Goal: Find specific page/section: Find specific page/section

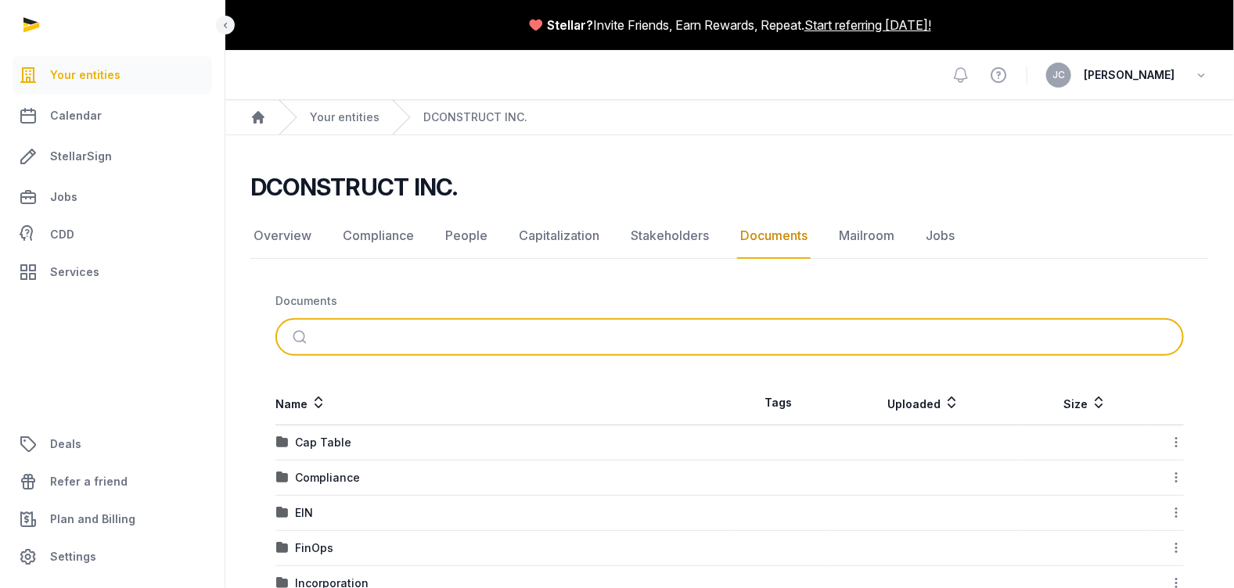
click at [522, 330] on input "search" at bounding box center [748, 337] width 856 height 34
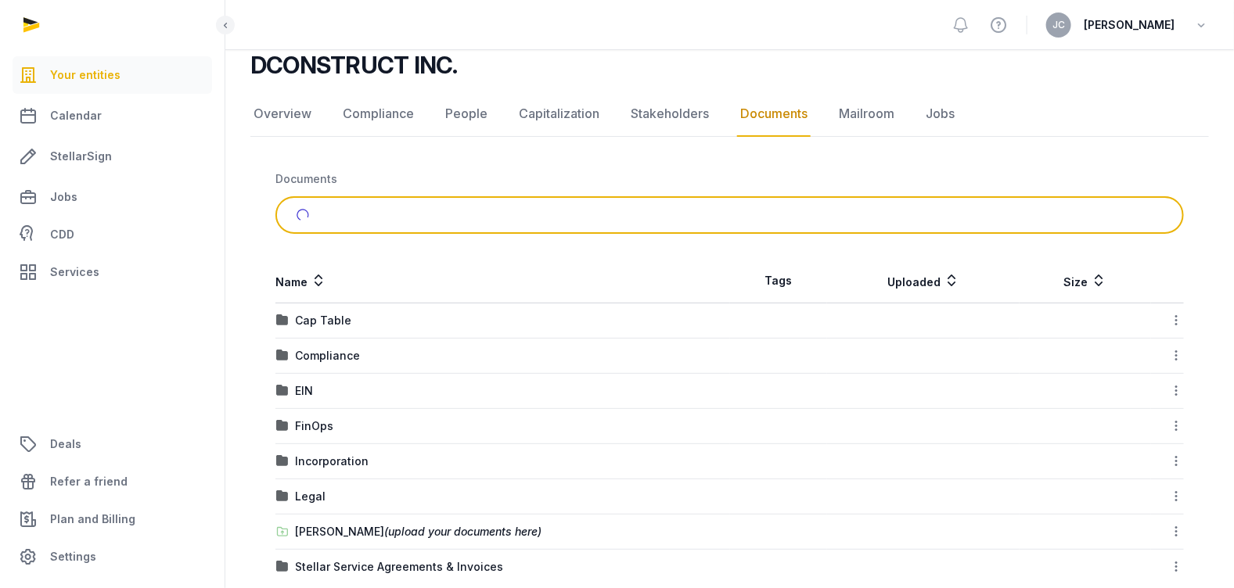
scroll to position [146, 0]
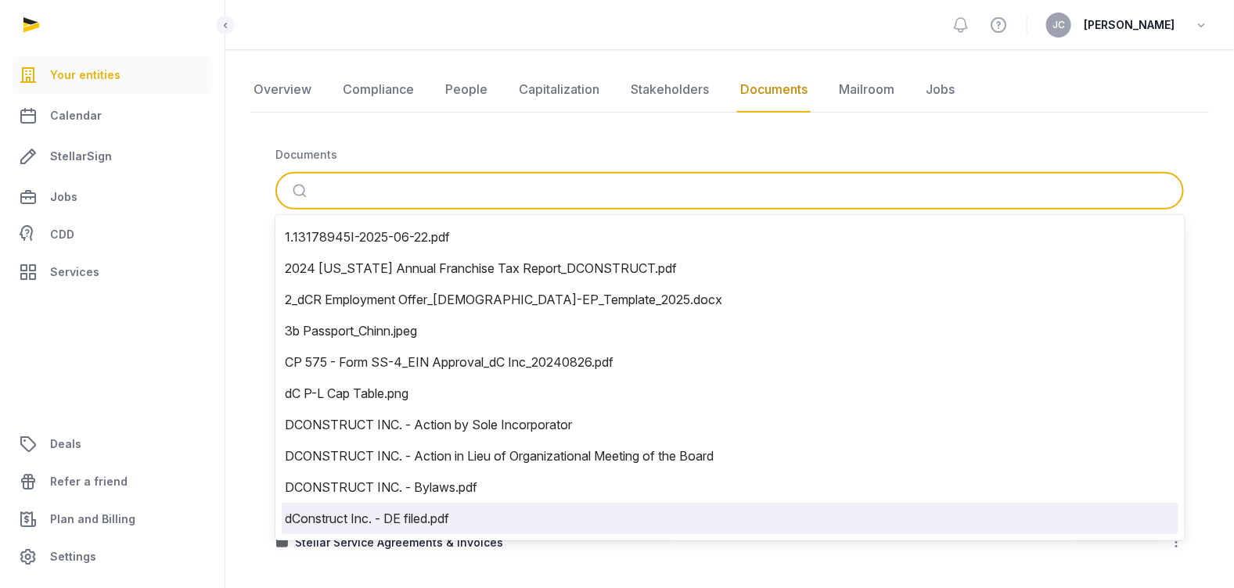
click at [398, 517] on li "dConstruct Inc. - DE filed.pdf" at bounding box center [730, 518] width 896 height 31
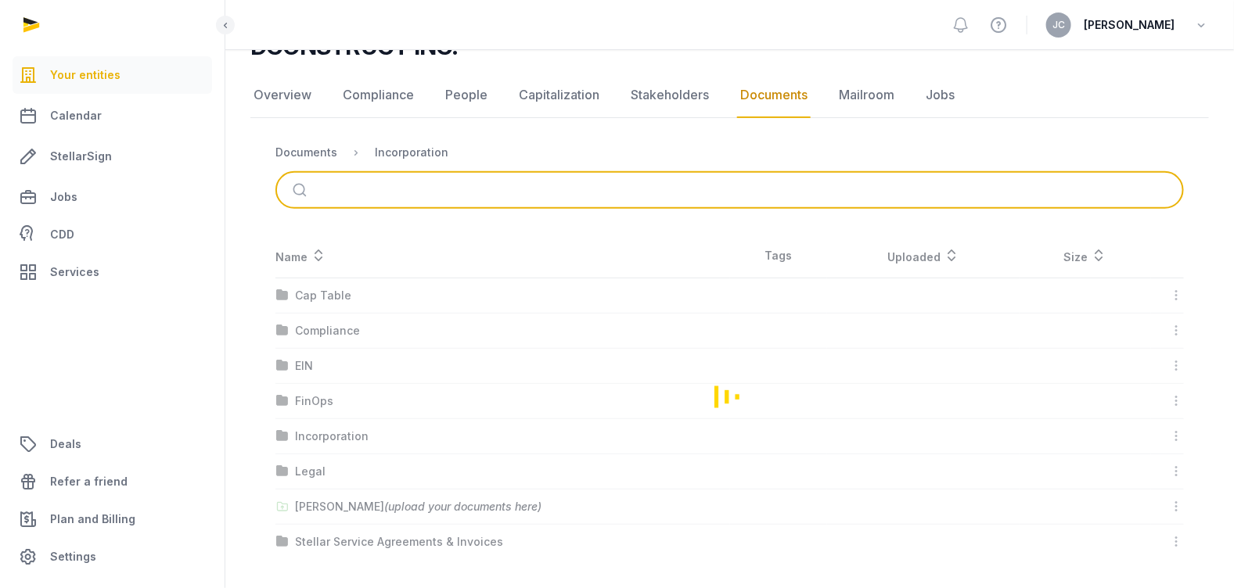
scroll to position [0, 0]
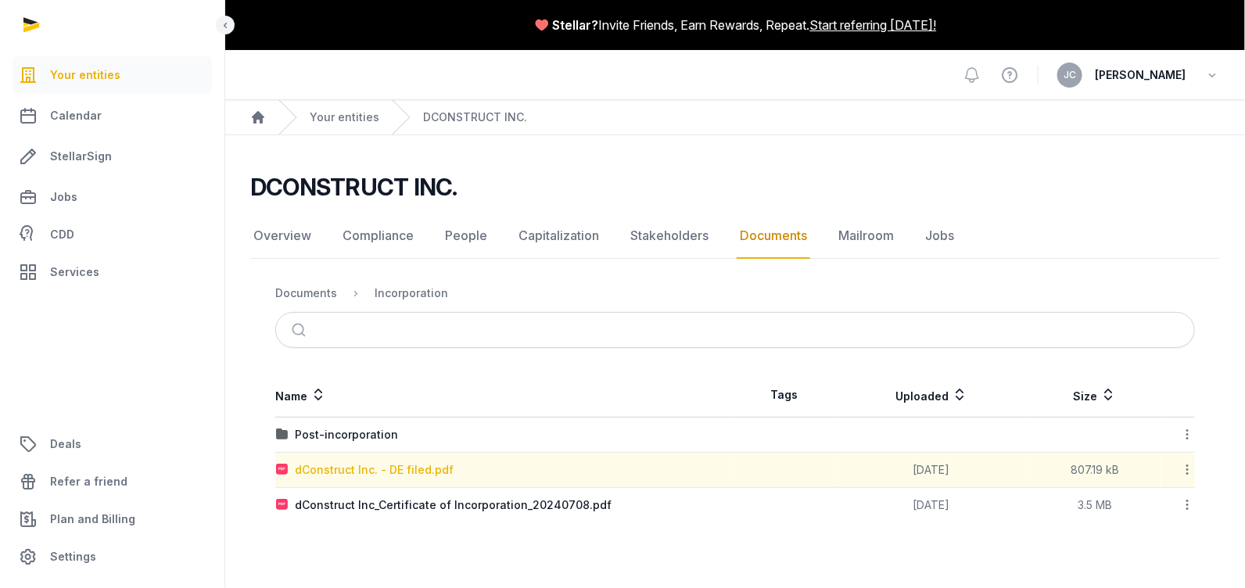
click at [399, 464] on div "dConstruct Inc. - DE filed.pdf" at bounding box center [374, 470] width 159 height 16
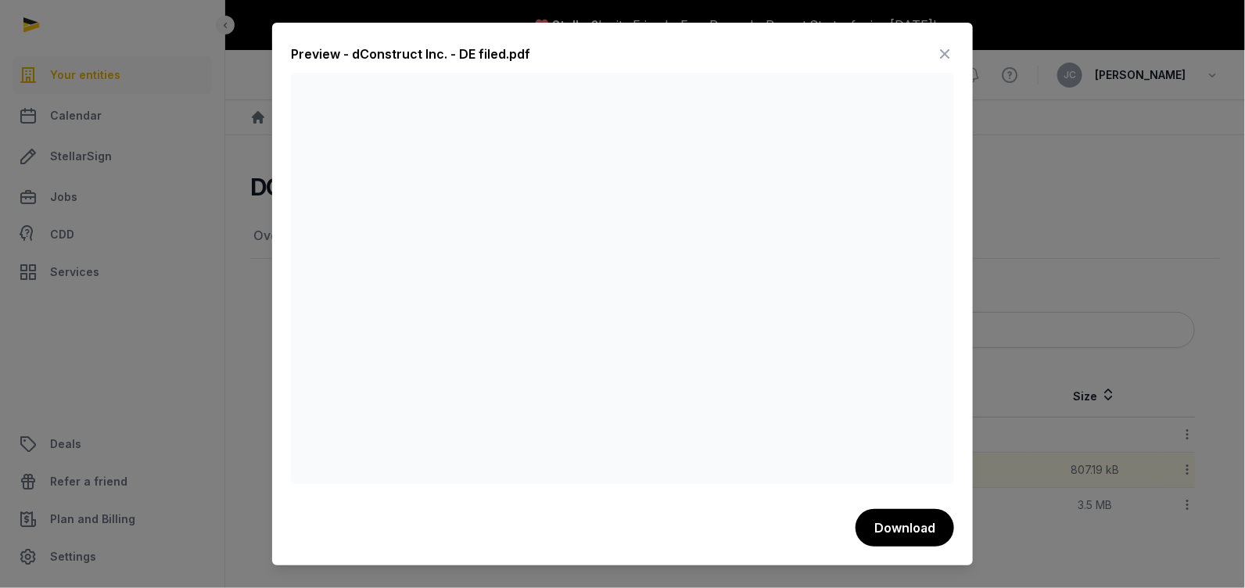
click at [940, 45] on icon at bounding box center [945, 53] width 19 height 25
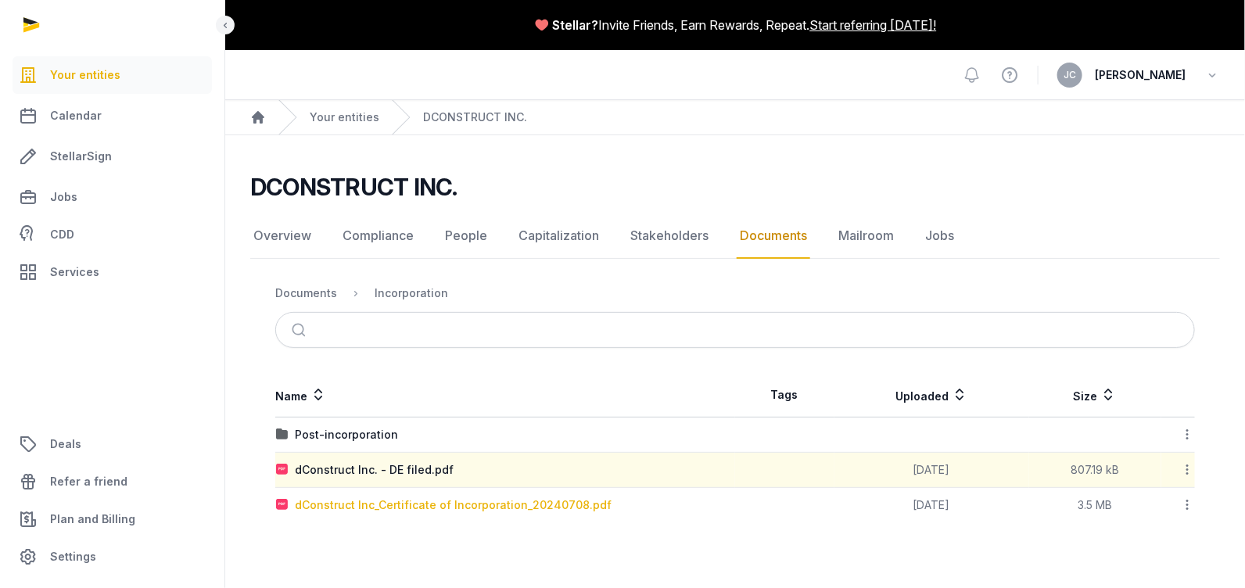
click at [483, 506] on div "dConstruct Inc_Certificate of Incorporation_20240708.pdf" at bounding box center [453, 505] width 317 height 16
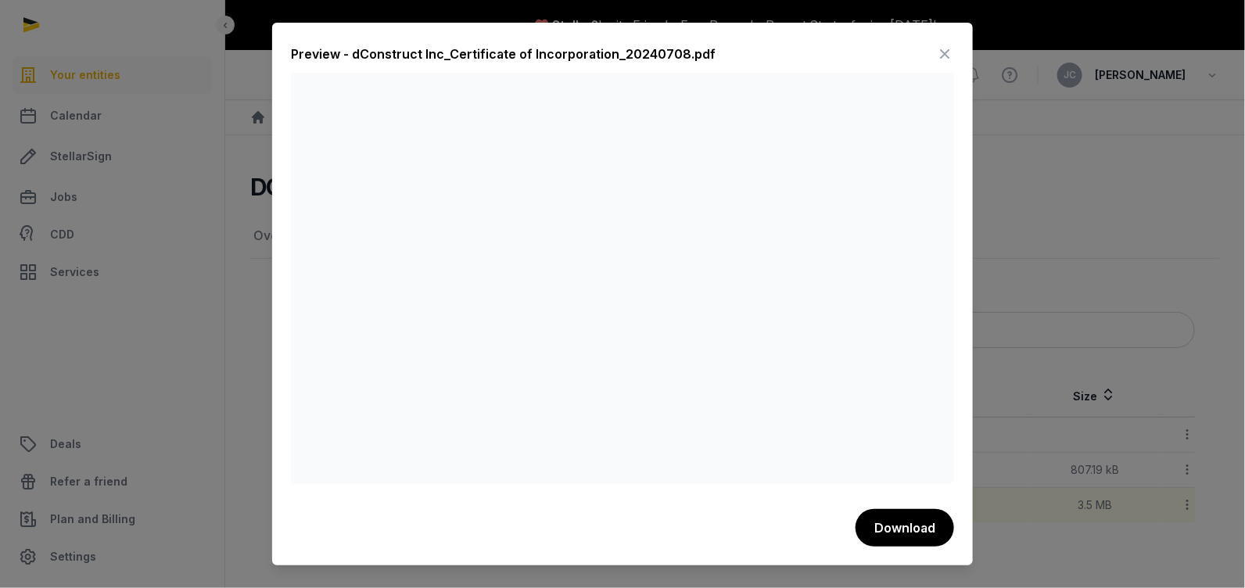
click at [944, 47] on icon at bounding box center [945, 53] width 19 height 25
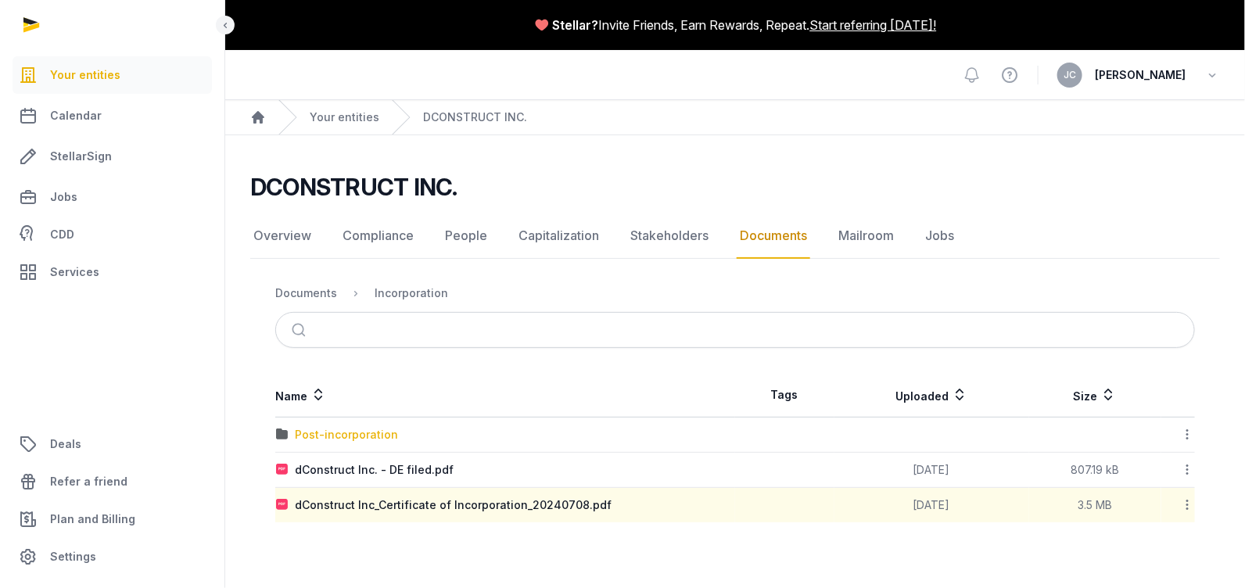
click at [354, 431] on div "Post-incorporation" at bounding box center [346, 435] width 103 height 16
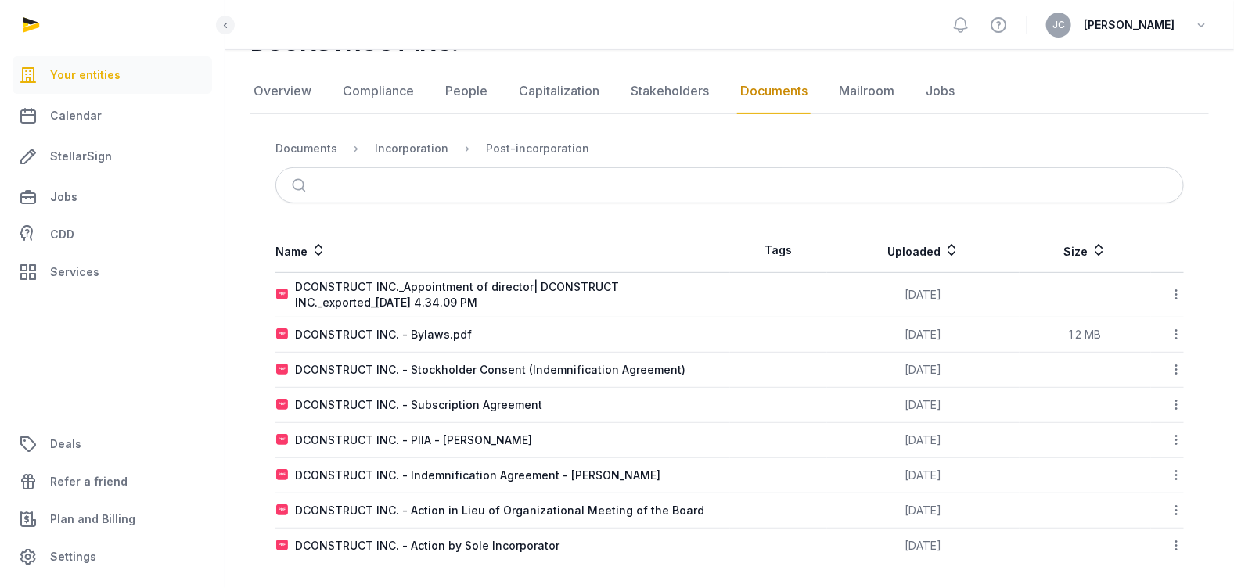
scroll to position [149, 0]
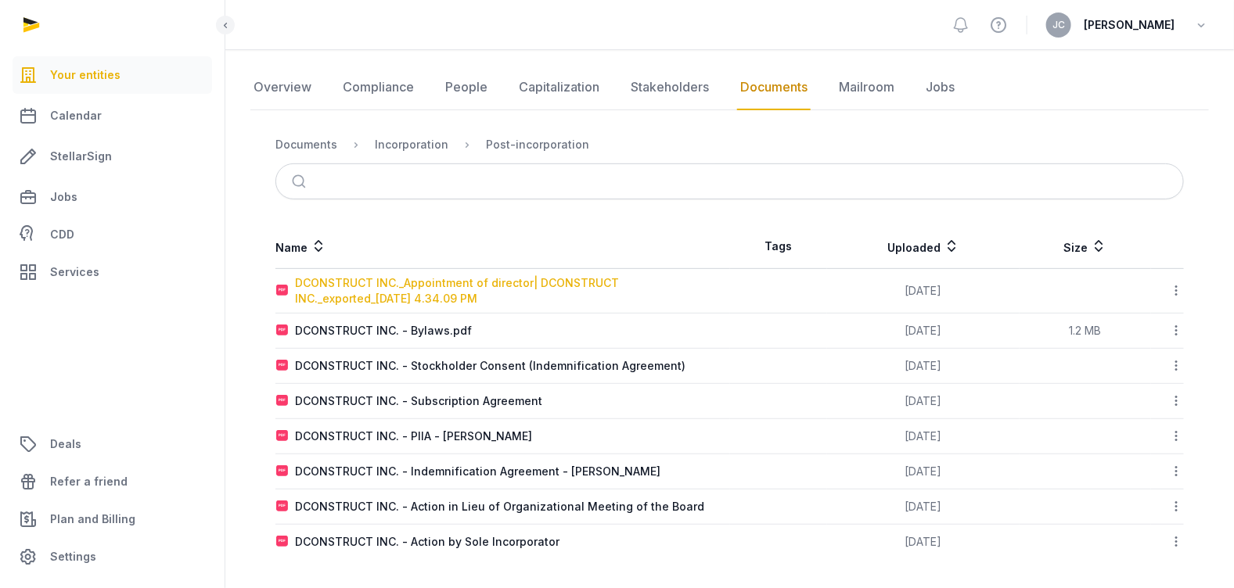
click at [537, 293] on div "DCONSTRUCT INC._Appointment of director| DCONSTRUCT INC._exported_[DATE] 4.34.0…" at bounding box center [512, 290] width 434 height 31
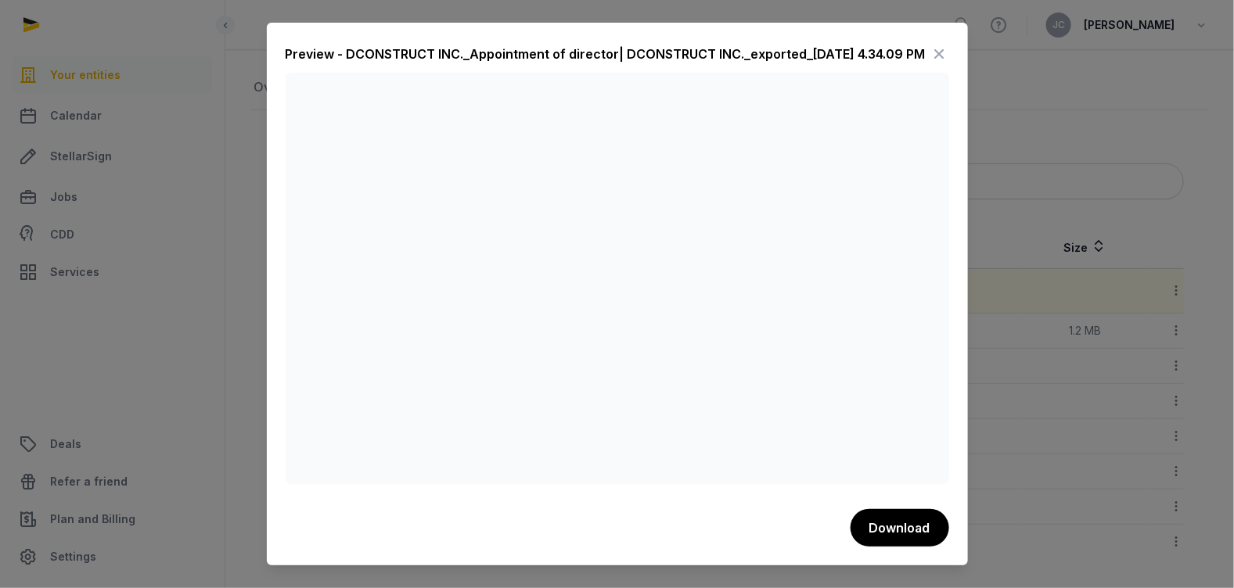
click at [936, 52] on icon at bounding box center [939, 53] width 19 height 25
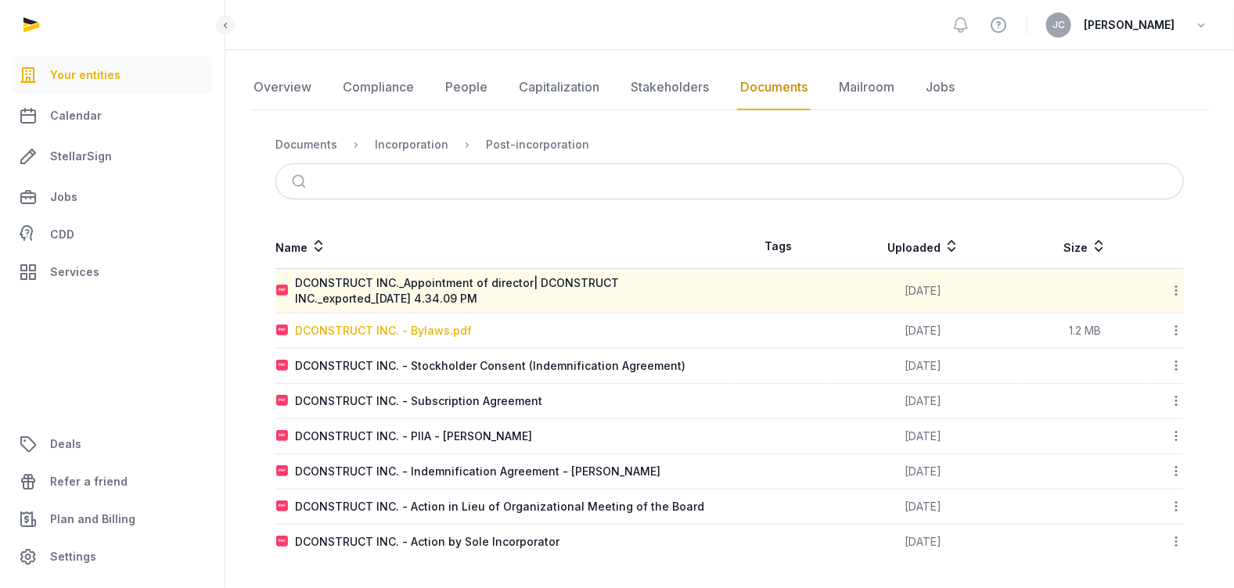
click at [454, 331] on div "DCONSTRUCT INC. - Bylaws.pdf" at bounding box center [383, 331] width 177 height 16
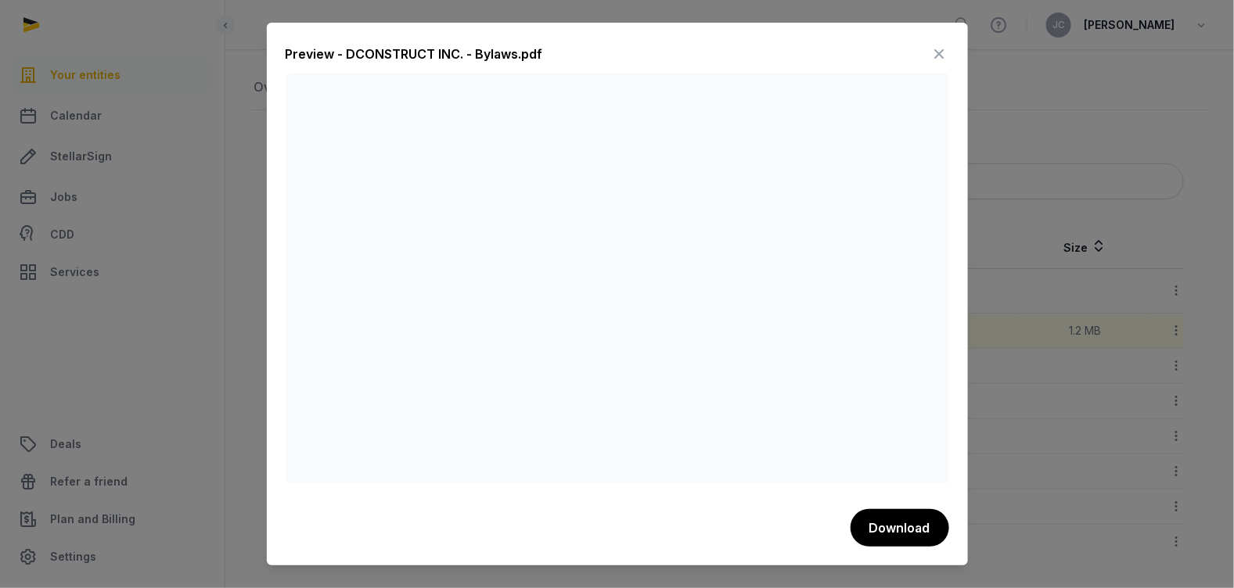
click at [934, 56] on icon at bounding box center [939, 53] width 19 height 25
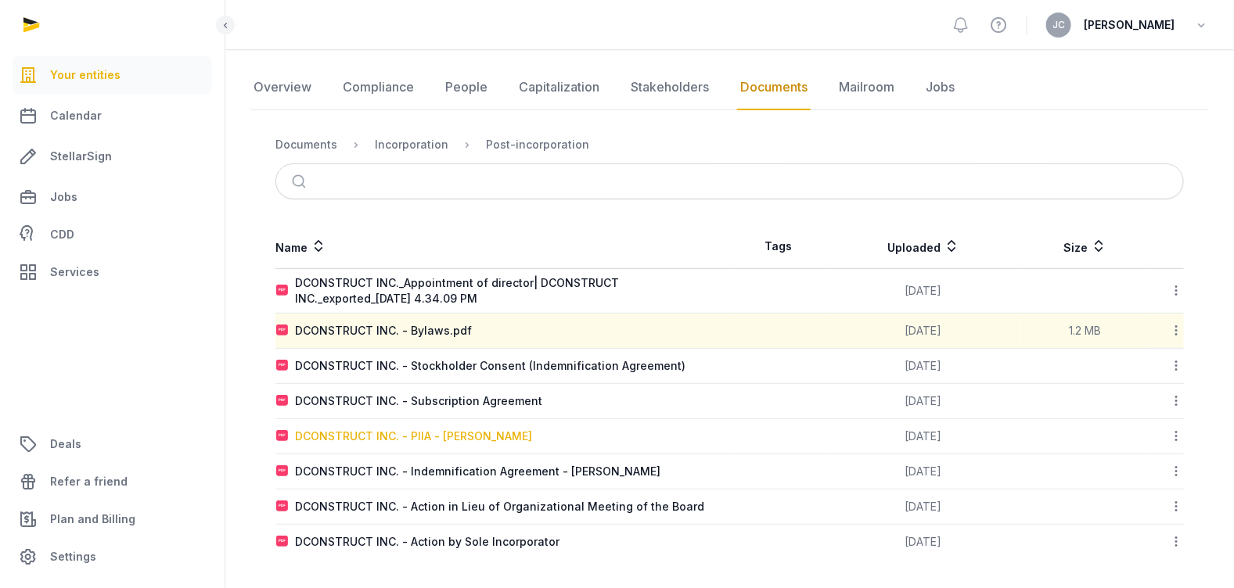
click at [472, 436] on div "DCONSTRUCT INC. - PIIA - [PERSON_NAME]" at bounding box center [413, 437] width 237 height 16
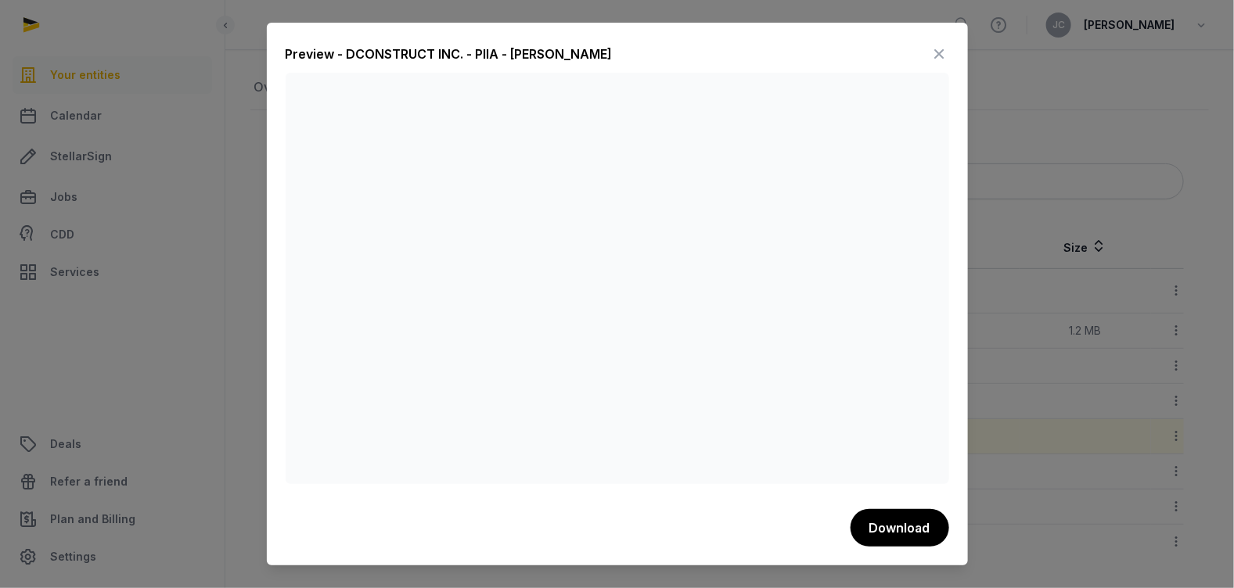
click at [936, 49] on icon at bounding box center [939, 53] width 19 height 25
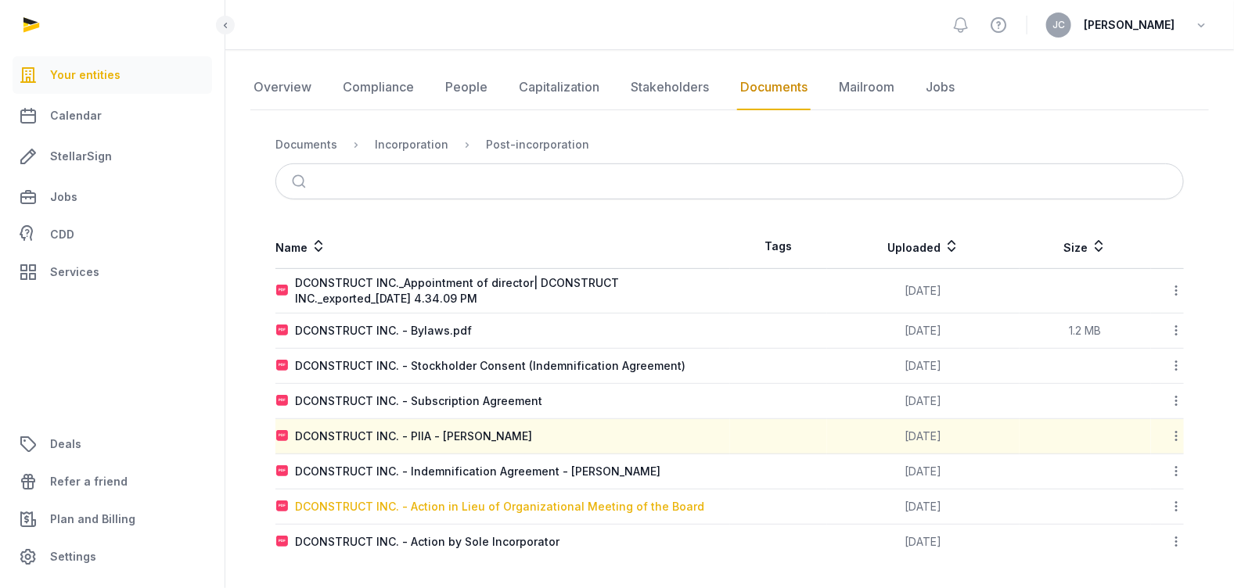
click at [571, 502] on div "DCONSTRUCT INC. - Action in Lieu of Organizational Meeting of the Board" at bounding box center [499, 507] width 409 height 16
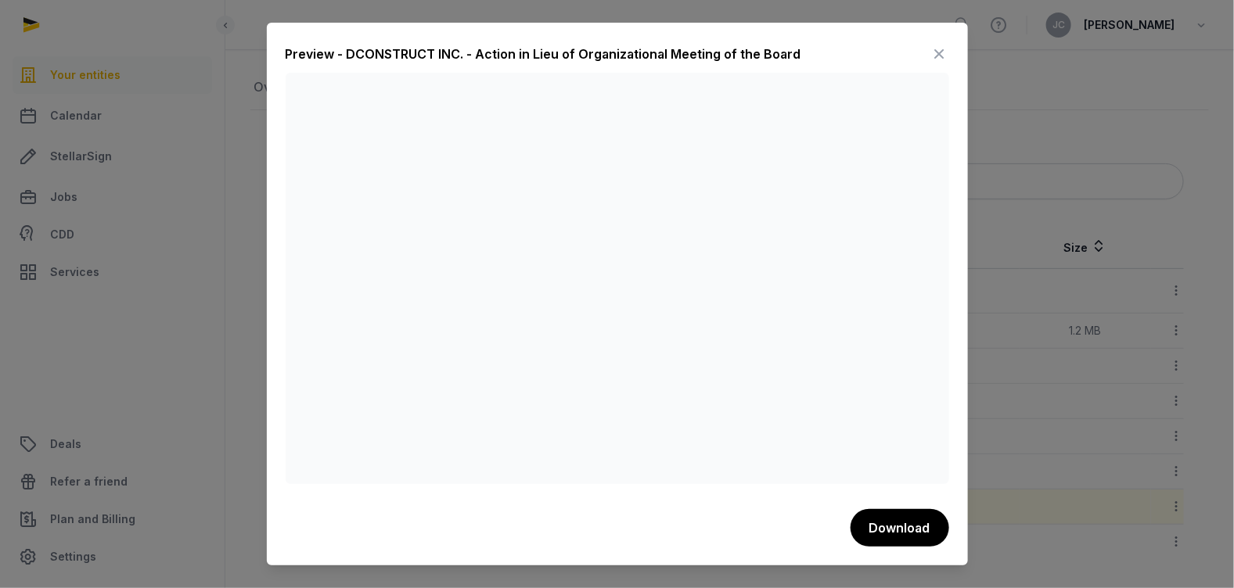
click at [940, 59] on icon at bounding box center [939, 53] width 19 height 25
